Goal: Entertainment & Leisure: Consume media (video, audio)

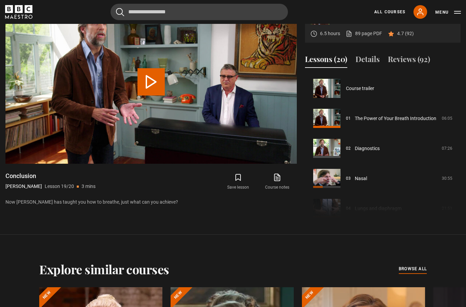
scroll to position [483, 0]
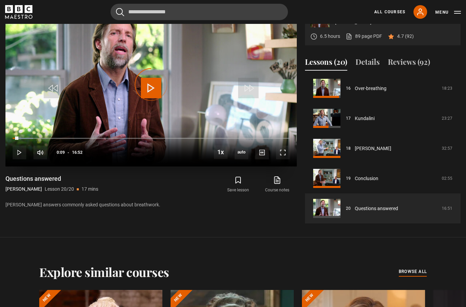
scroll to position [335, 0]
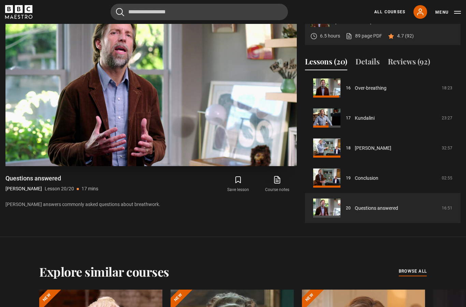
click at [49, 166] on video-js "Video Player is loading. Play Lesson Questions answered 10s Skip Back 10 second…" at bounding box center [150, 84] width 291 height 164
click at [110, 166] on video-js "Video Player is loading. Play Lesson Questions answered 10s Skip Back 10 second…" at bounding box center [150, 84] width 291 height 164
click at [205, 208] on p "James answers commonly asked questions about breathwork." at bounding box center [150, 204] width 291 height 7
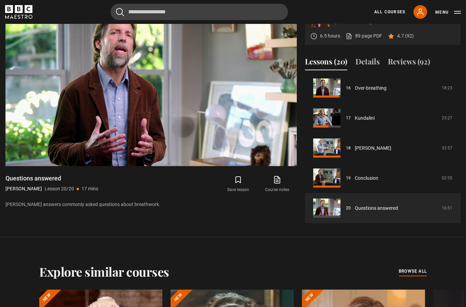
click at [197, 208] on p "James answers commonly asked questions about breathwork." at bounding box center [150, 204] width 291 height 7
click at [194, 223] on div "Video Player is loading. Play Lesson Questions answered 10s Skip Back 10 second…" at bounding box center [150, 112] width 291 height 221
click at [185, 223] on div "Video Player is loading. Play Lesson Questions answered 10s Skip Back 10 second…" at bounding box center [150, 112] width 291 height 221
click at [151, 160] on div "10s Skip Back 10 seconds Pause 10s Skip Forward 10 seconds Loaded : 63.74% Paus…" at bounding box center [150, 148] width 291 height 38
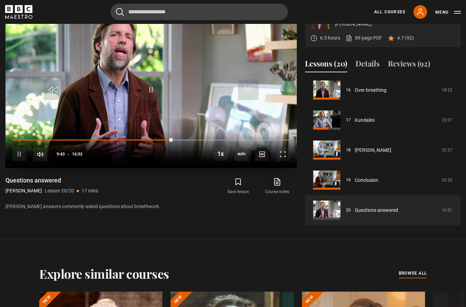
scroll to position [333, 0]
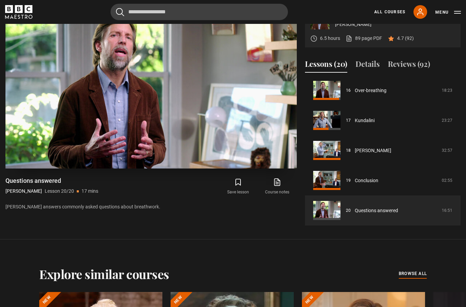
click at [161, 100] on span "Video Player" at bounding box center [151, 90] width 20 height 20
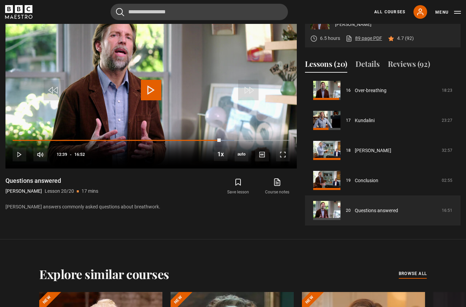
click at [366, 42] on link "89 page PDF (opens in new tab)" at bounding box center [364, 38] width 37 height 7
click at [274, 186] on icon at bounding box center [277, 182] width 9 height 8
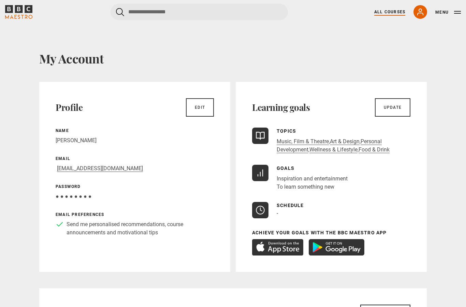
click at [390, 14] on link "All Courses" at bounding box center [389, 12] width 31 height 6
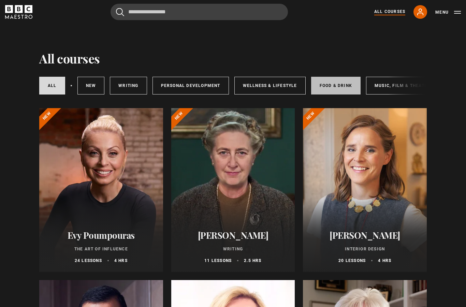
click at [336, 83] on link "Food & Drink" at bounding box center [335, 86] width 49 height 18
click at [395, 83] on div "All courses New courses Writing Personal Development Wellness & Lifestyle Food …" at bounding box center [233, 85] width 388 height 23
click at [394, 88] on div "All courses New courses Writing Personal Development Wellness & Lifestyle Food …" at bounding box center [233, 85] width 388 height 23
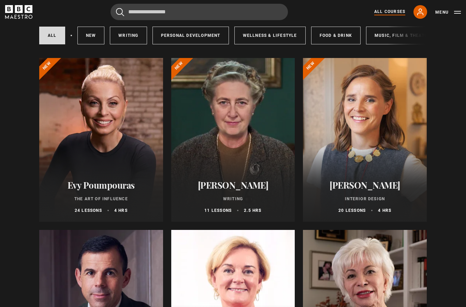
scroll to position [50, 0]
click at [395, 32] on div "All courses New courses Writing Personal Development Wellness & Lifestyle Food …" at bounding box center [233, 35] width 388 height 23
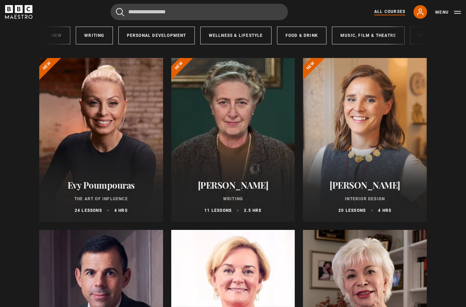
scroll to position [0, 47]
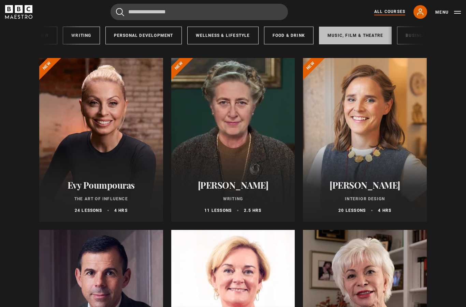
click at [363, 35] on link "Music, Film & Theatre" at bounding box center [355, 36] width 73 height 18
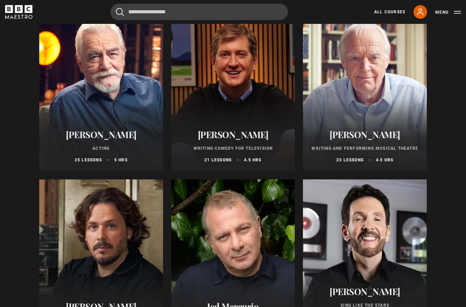
scroll to position [63, 0]
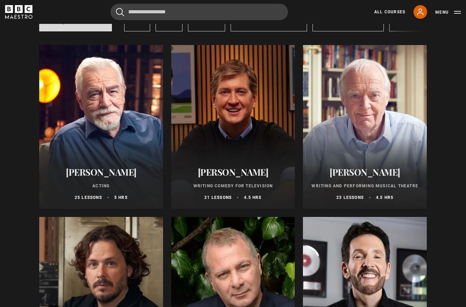
click at [105, 98] on div at bounding box center [101, 127] width 124 height 164
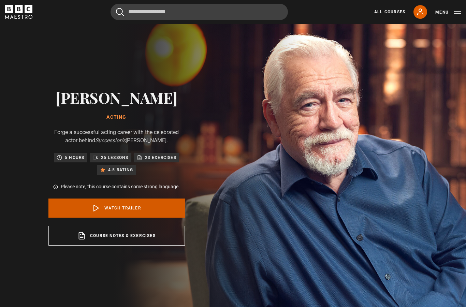
click at [118, 218] on link "Watch Trailer" at bounding box center [116, 208] width 136 height 19
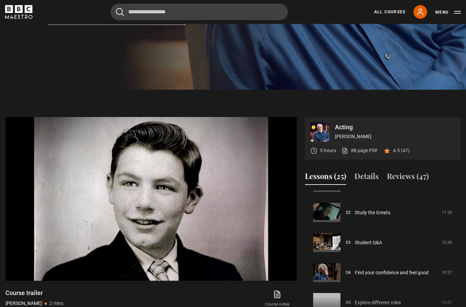
scroll to position [61, 0]
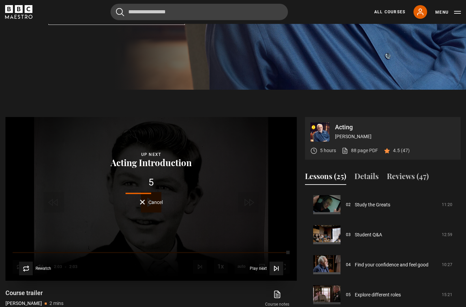
click at [151, 231] on div "Lesson Completed Up next Acting Introduction 5 Cancel Rewatch Rewatch Play next…" at bounding box center [150, 199] width 291 height 164
click at [133, 275] on div "Rewatch Rewatch Play next Play next" at bounding box center [151, 269] width 270 height 14
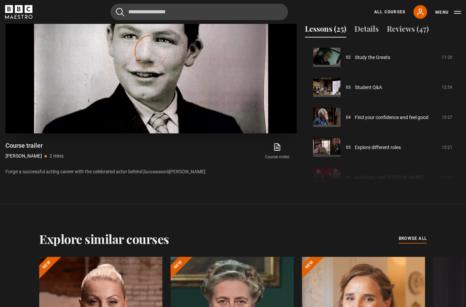
scroll to position [372, 0]
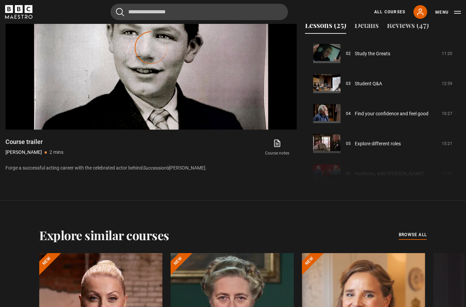
click at [153, 172] on div "Course trailer [PERSON_NAME] 2 mins Forge a successful acting career with the c…" at bounding box center [150, 155] width 291 height 34
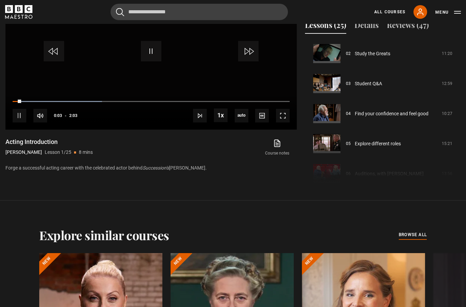
scroll to position [399, 0]
